Goal: Transaction & Acquisition: Purchase product/service

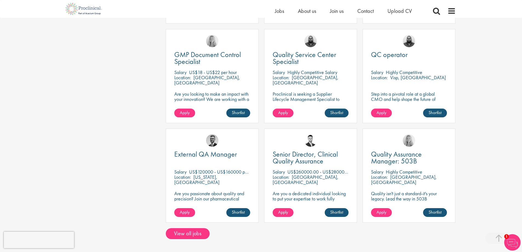
scroll to position [384, 0]
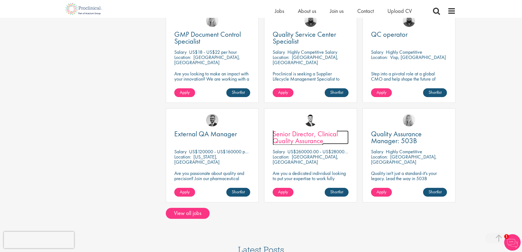
click at [297, 136] on span "Senior Director, Clinical Quality Assurance" at bounding box center [305, 137] width 65 height 16
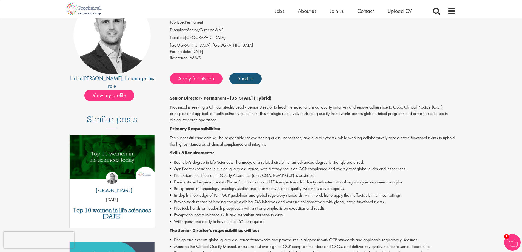
scroll to position [55, 0]
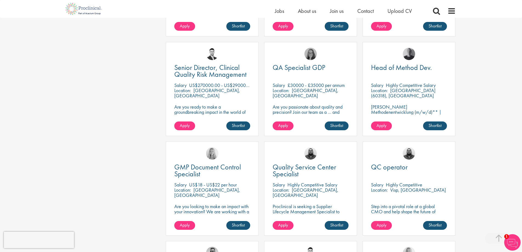
scroll to position [247, 0]
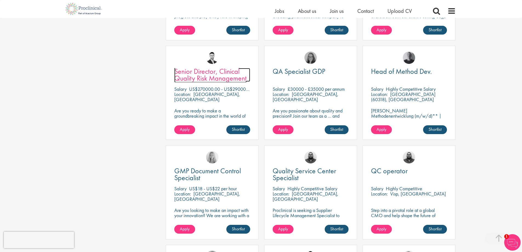
click at [191, 75] on span "Senior Director, Clinical Quality Risk Management" at bounding box center [210, 75] width 72 height 16
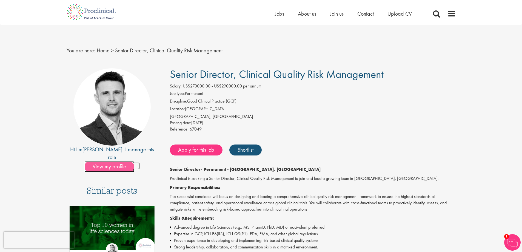
click at [117, 161] on span "View my profile" at bounding box center [109, 166] width 50 height 11
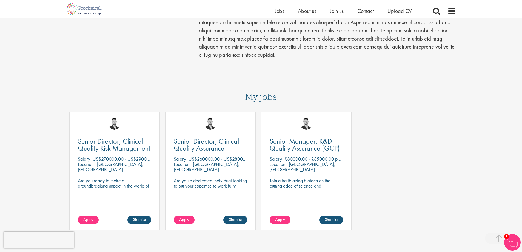
scroll to position [192, 0]
click at [280, 219] on span "Apply" at bounding box center [280, 219] width 10 height 6
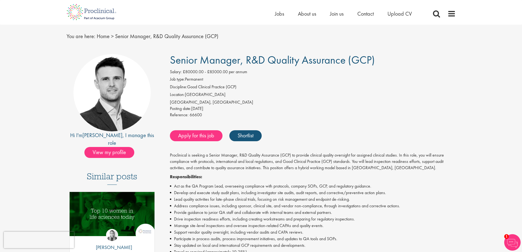
scroll to position [27, 0]
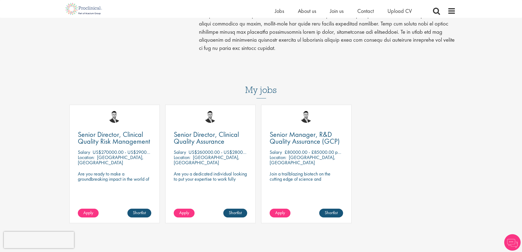
scroll to position [191, 0]
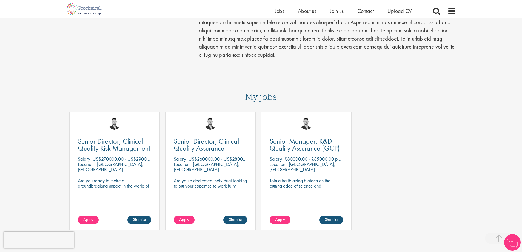
click at [185, 214] on div "Senior Director, Clinical Quality Assurance Salary US$260000.00 - US$280000.00 …" at bounding box center [210, 170] width 90 height 118
click at [185, 220] on span "Apply" at bounding box center [184, 219] width 10 height 6
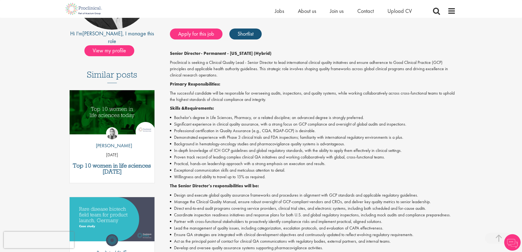
scroll to position [110, 0]
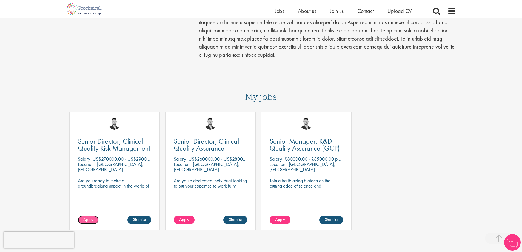
click at [94, 219] on link "Apply" at bounding box center [88, 219] width 21 height 9
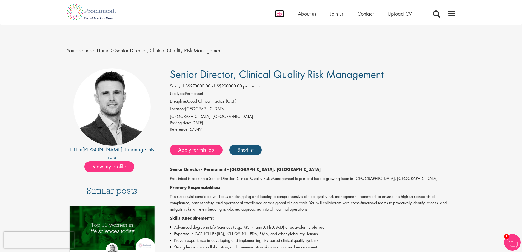
click at [275, 17] on span "Jobs" at bounding box center [279, 13] width 9 height 7
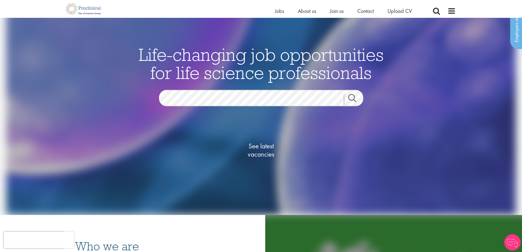
scroll to position [55, 0]
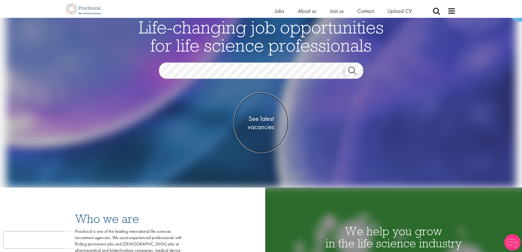
click at [268, 122] on span "See latest vacancies" at bounding box center [261, 123] width 55 height 16
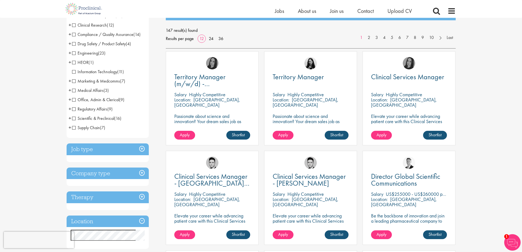
scroll to position [82, 0]
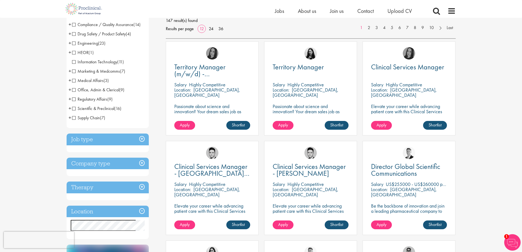
click at [141, 138] on h3 "Job type" at bounding box center [108, 139] width 82 height 12
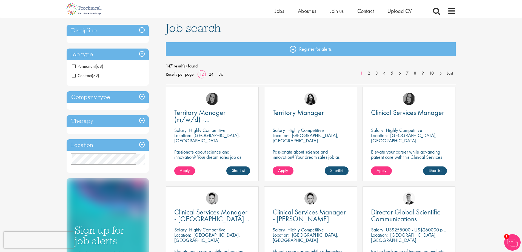
scroll to position [27, 0]
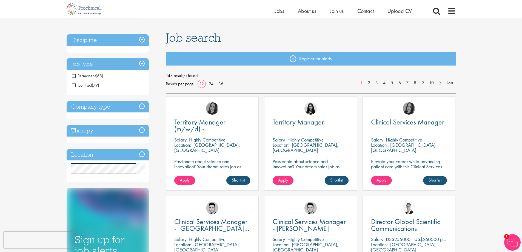
click at [74, 85] on span "Contract" at bounding box center [82, 85] width 20 height 6
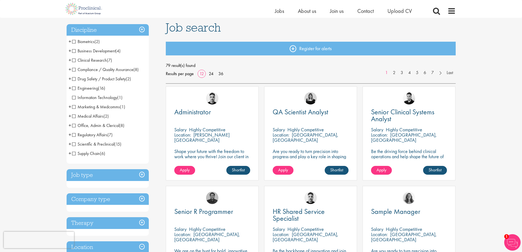
scroll to position [27, 0]
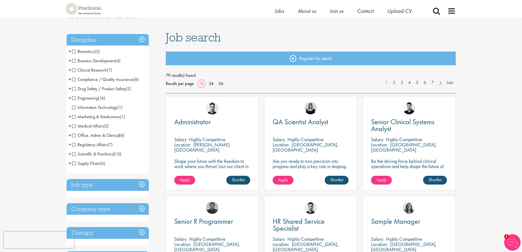
click at [122, 184] on h3 "Job type" at bounding box center [108, 185] width 82 height 12
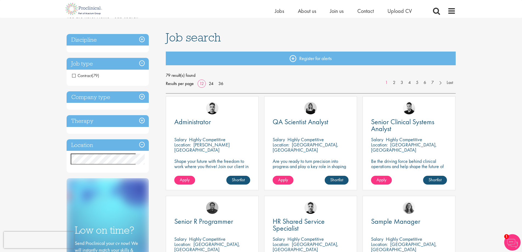
click at [75, 77] on span "Contract" at bounding box center [82, 76] width 20 height 6
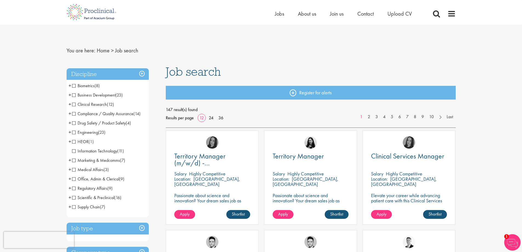
click at [73, 104] on span "Clinical Research" at bounding box center [89, 104] width 35 height 6
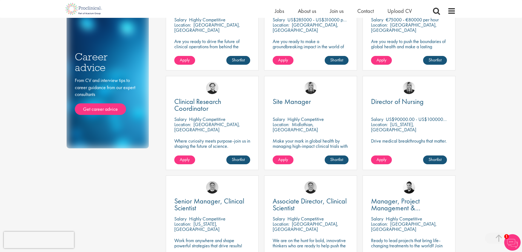
scroll to position [274, 0]
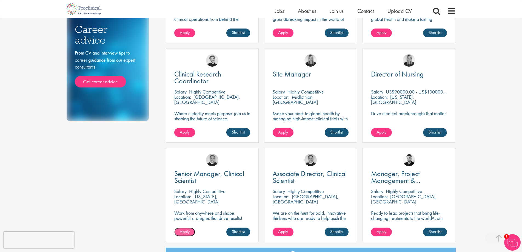
click at [186, 232] on span "Apply" at bounding box center [185, 231] width 10 height 6
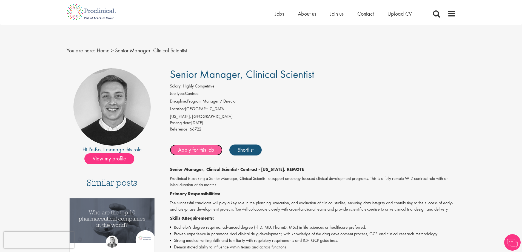
click at [202, 152] on link "Apply for this job" at bounding box center [196, 149] width 53 height 11
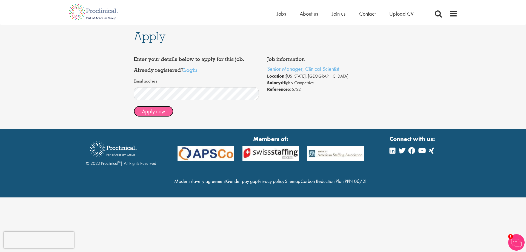
click at [156, 110] on button "Apply now" at bounding box center [154, 111] width 40 height 11
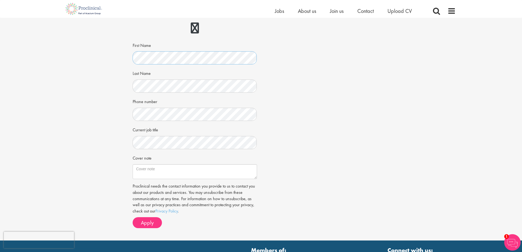
scroll to position [55, 0]
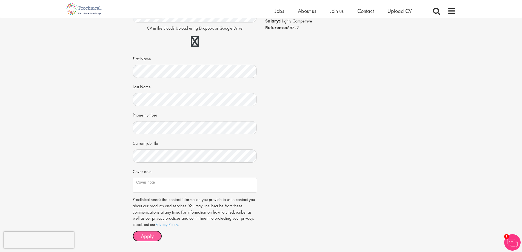
click at [141, 236] on span "Apply" at bounding box center [147, 235] width 13 height 7
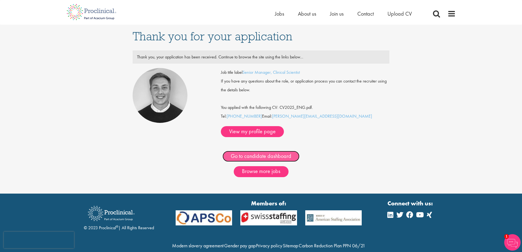
click at [284, 151] on link "Go to candidate dashboard" at bounding box center [260, 156] width 77 height 11
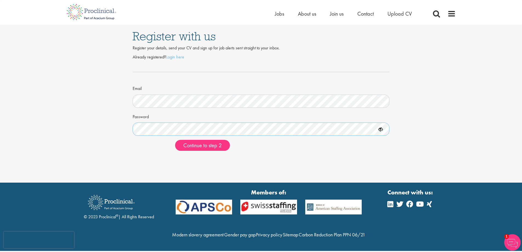
click at [175, 140] on button "Continue to step 2" at bounding box center [202, 145] width 55 height 11
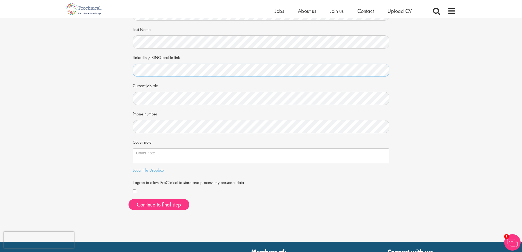
scroll to position [55, 0]
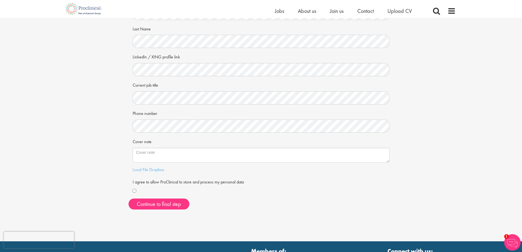
click at [427, 73] on div "Your personal details Please give us a few more details, which will help us fin…" at bounding box center [261, 88] width 530 height 251
click at [146, 150] on textarea "Cover note" at bounding box center [261, 155] width 257 height 15
click at [174, 205] on button "Continue to final step" at bounding box center [158, 203] width 61 height 11
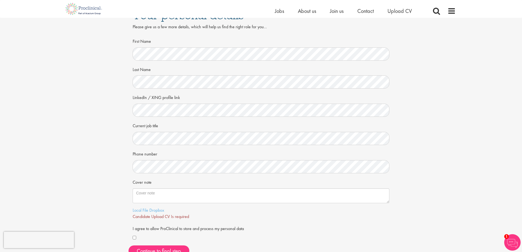
scroll to position [27, 0]
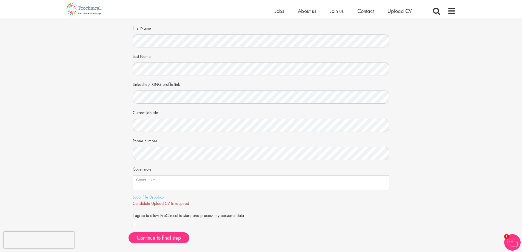
click at [153, 201] on span "Candidate Upload CV Is required" at bounding box center [161, 203] width 56 height 6
click at [137, 198] on link "Local File" at bounding box center [141, 197] width 16 height 6
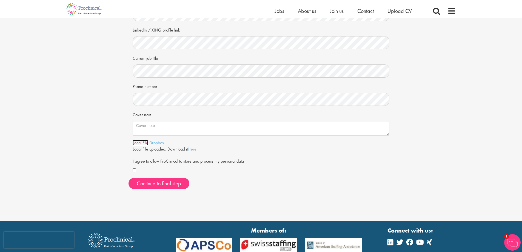
scroll to position [82, 0]
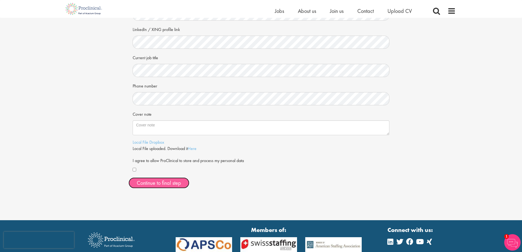
click at [144, 184] on span "Continue to final step" at bounding box center [159, 182] width 44 height 7
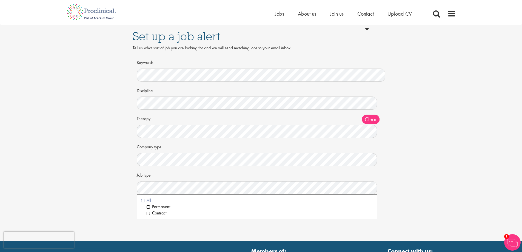
click at [142, 201] on li "All" at bounding box center [257, 200] width 232 height 6
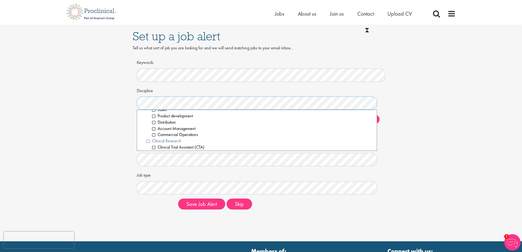
scroll to position [110, 0]
click at [147, 132] on li "Clinical Research" at bounding box center [260, 131] width 226 height 6
click at [155, 137] on li "Clinical Trial Assistant (CTA)" at bounding box center [262, 137] width 221 height 6
click at [153, 144] on li "Clinical Research Associate (CRA)" at bounding box center [262, 144] width 221 height 6
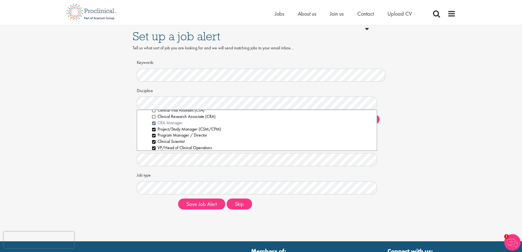
click at [153, 122] on li "CRA Manager" at bounding box center [262, 123] width 221 height 6
click at [436, 148] on div "Set up a job alert Tell us what sort of job you are looking for and we will sen…" at bounding box center [261, 119] width 530 height 189
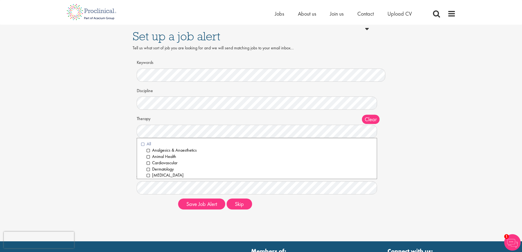
click at [142, 144] on li "All" at bounding box center [257, 144] width 232 height 6
drag, startPoint x: 476, startPoint y: 128, endPoint x: 468, endPoint y: 128, distance: 8.5
click at [476, 128] on div "Set up a job alert Tell us what sort of job you are looking for and we will sen…" at bounding box center [261, 119] width 530 height 189
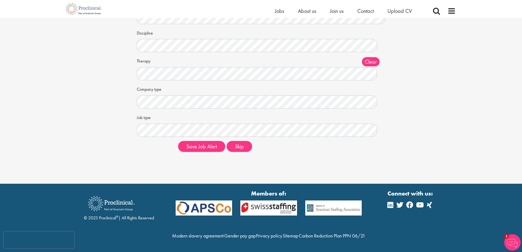
scroll to position [62, 0]
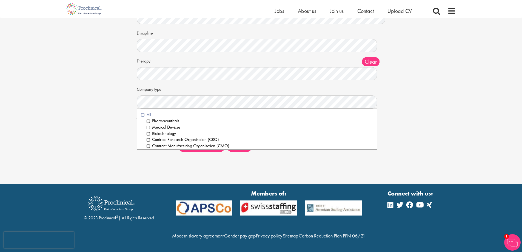
click at [143, 111] on li "All" at bounding box center [257, 114] width 232 height 6
click at [422, 112] on div "Set up a job alert Tell us what sort of job you are looking for and we will sen…" at bounding box center [261, 61] width 530 height 189
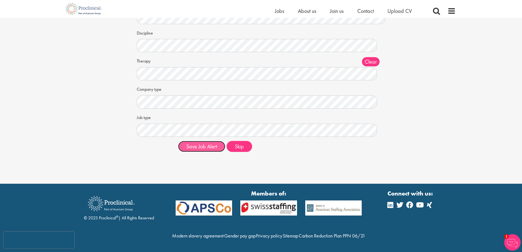
click at [202, 141] on button "Save Job Alert" at bounding box center [201, 146] width 47 height 11
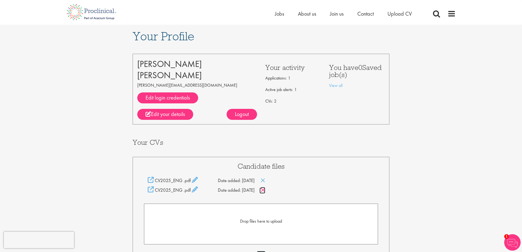
click at [265, 189] on icon at bounding box center [263, 190] width 5 height 6
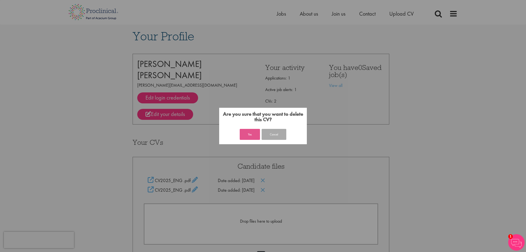
click at [250, 132] on button "Yes" at bounding box center [250, 134] width 20 height 11
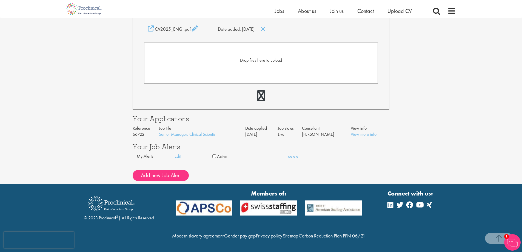
scroll to position [156, 0]
click at [165, 170] on button "Add new Job Alert" at bounding box center [161, 175] width 56 height 11
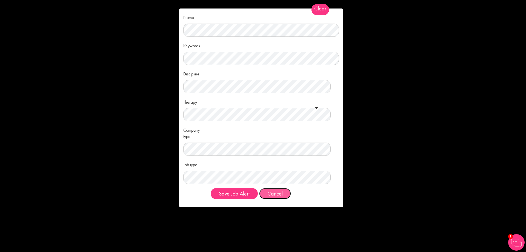
click at [285, 190] on button "Cancel" at bounding box center [275, 193] width 32 height 11
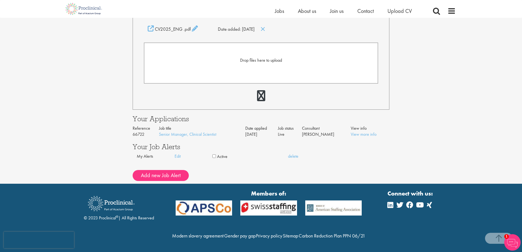
click at [457, 129] on div "Your Profile Magdalena Leszczynska-Wiloch m.leszczynska-wiloch@pmcresearch.pl E…" at bounding box center [261, 28] width 530 height 310
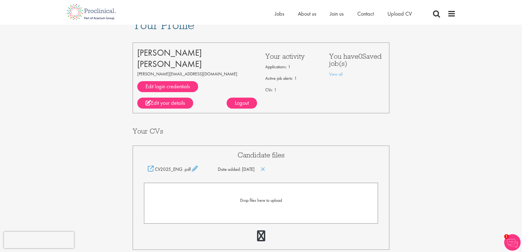
scroll to position [0, 0]
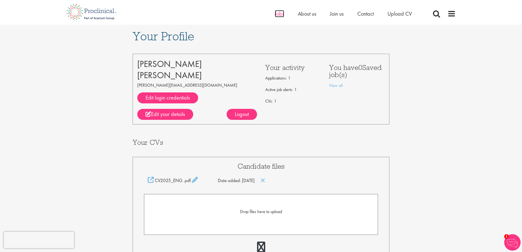
click at [279, 15] on span "Jobs" at bounding box center [279, 13] width 9 height 7
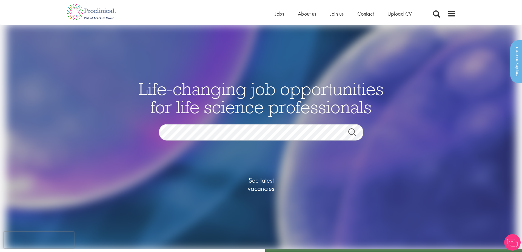
click at [460, 79] on img at bounding box center [261, 137] width 510 height 224
